Goal: Check status

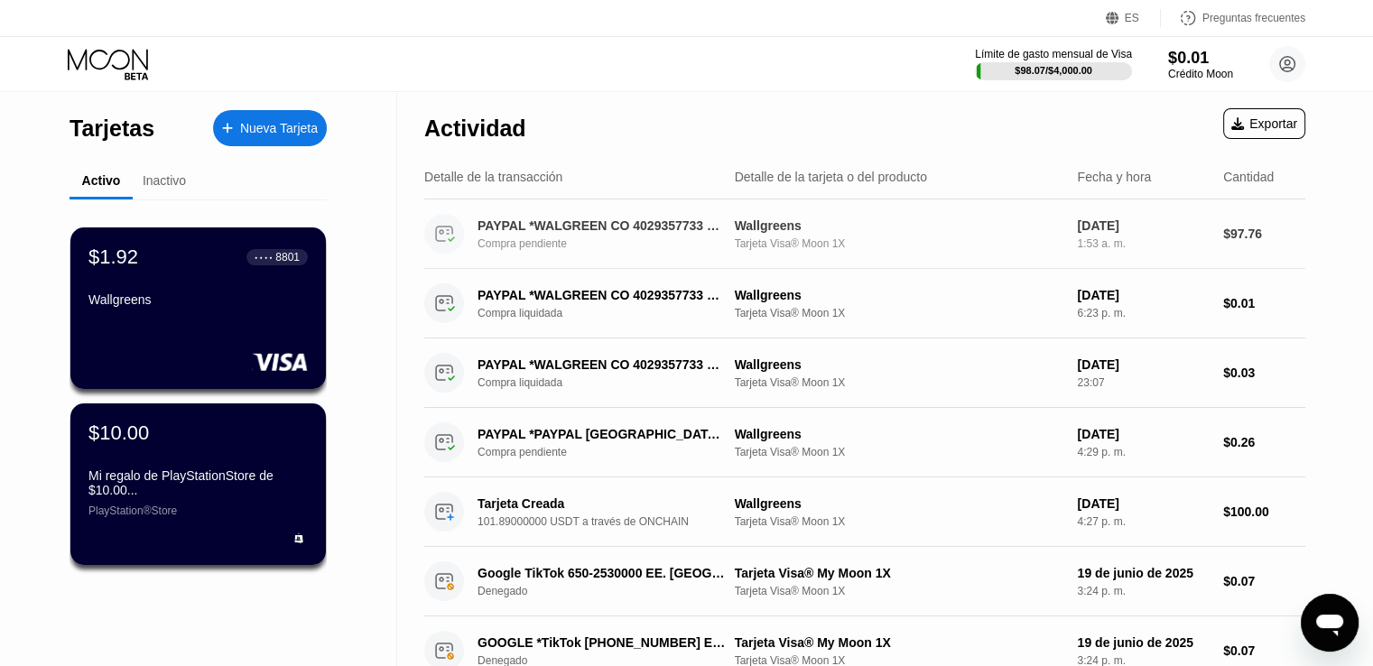
click at [726, 237] on div "PAYPAL *WALGREEN CO 4029357733 EE. UU. Compra pendiente" at bounding box center [610, 234] width 266 height 32
